Goal: Use online tool/utility: Use online tool/utility

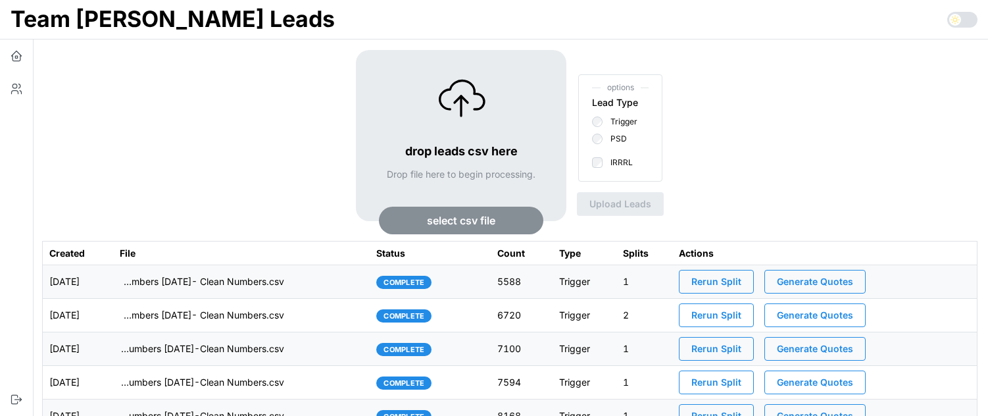
click at [211, 162] on div "drop leads csv here Drop file here to begin processing. select csv file options…" at bounding box center [510, 145] width 936 height 191
